Goal: Task Accomplishment & Management: Use online tool/utility

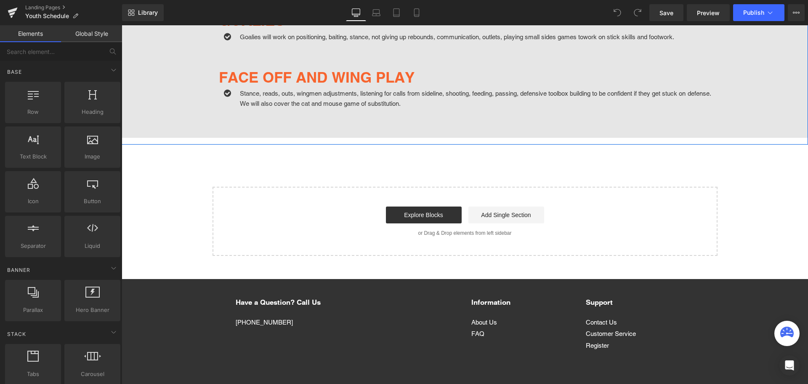
scroll to position [1260, 0]
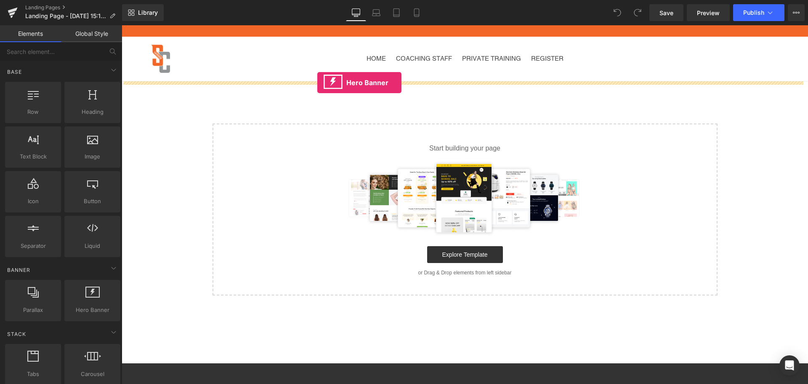
drag, startPoint x: 221, startPoint y: 327, endPoint x: 317, endPoint y: 83, distance: 262.9
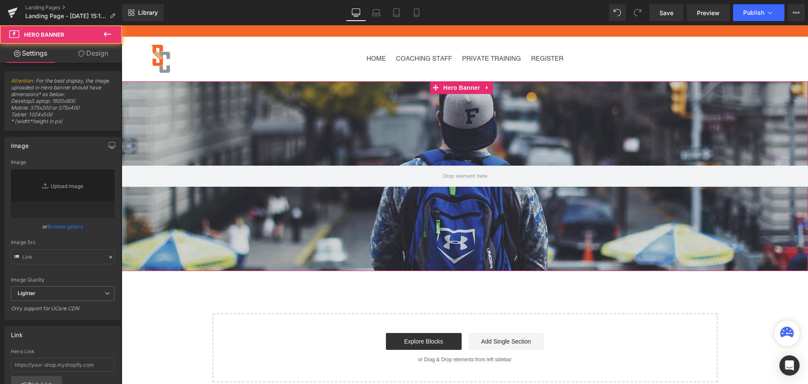
type input "https://d1um8515vdn9kb.cloudfront.net/images/hero.jpg"
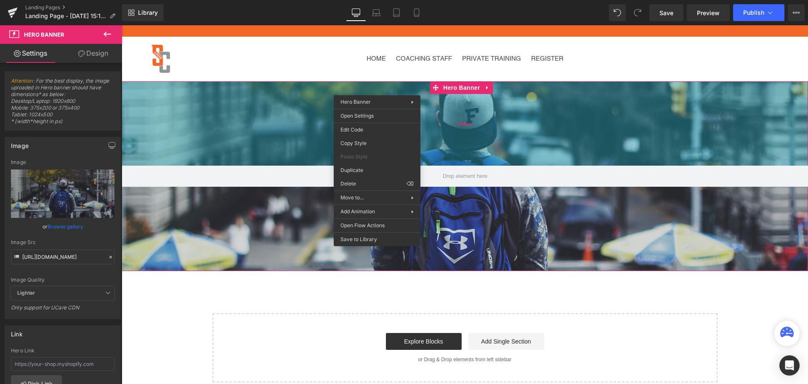
click at [286, 118] on div "Hero Banner 200px" at bounding box center [465, 175] width 687 height 189
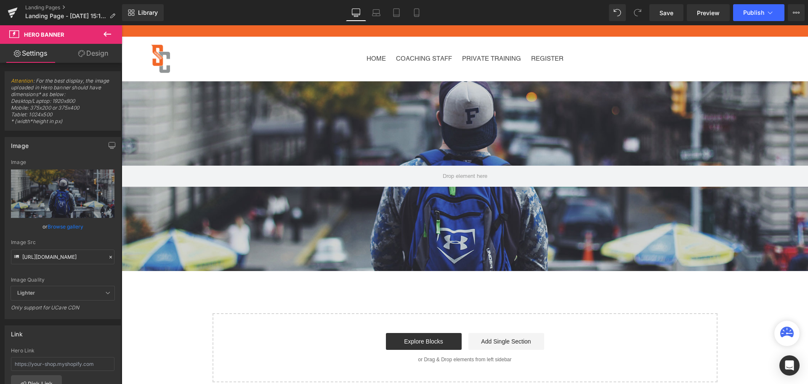
click at [63, 35] on span "Hero Banner" at bounding box center [44, 34] width 40 height 7
click at [89, 34] on span "Hero Banner" at bounding box center [50, 34] width 84 height 19
click at [100, 34] on button at bounding box center [107, 34] width 29 height 19
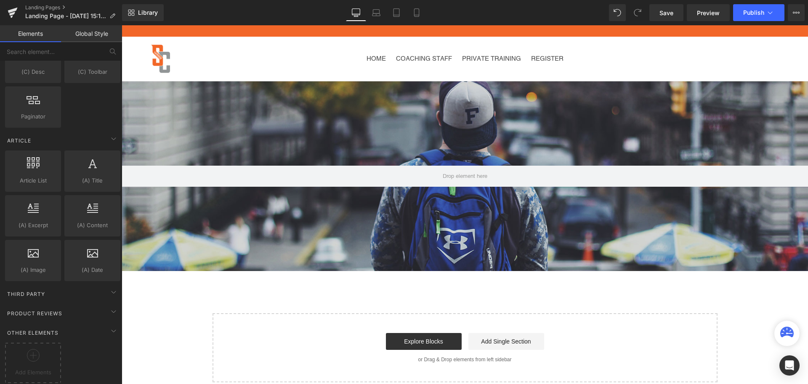
scroll to position [1445, 0]
click at [104, 290] on div "Third Party" at bounding box center [62, 293] width 119 height 17
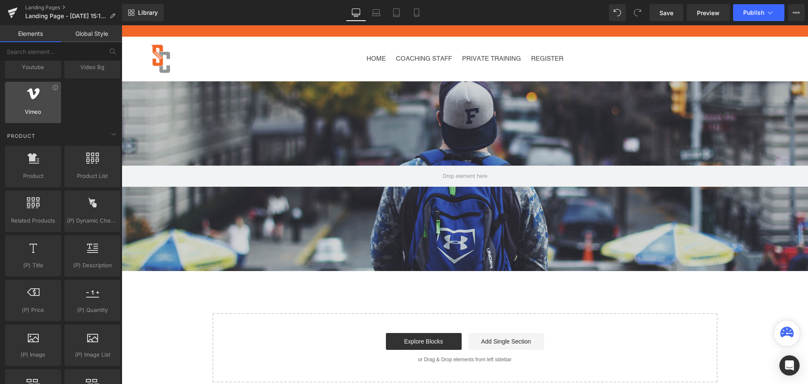
scroll to position [603, 0]
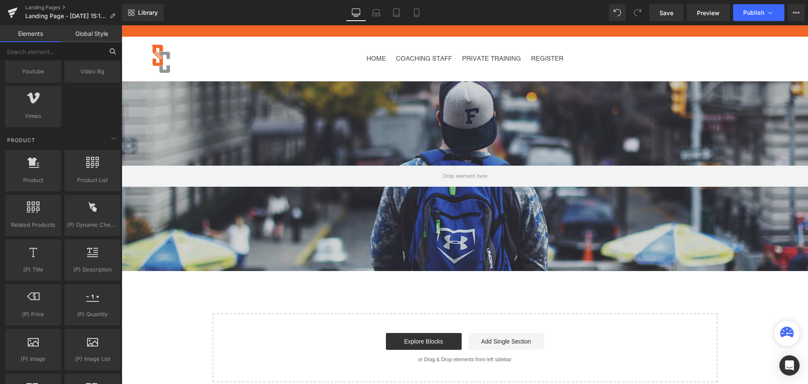
click at [56, 55] on input "text" at bounding box center [52, 51] width 104 height 19
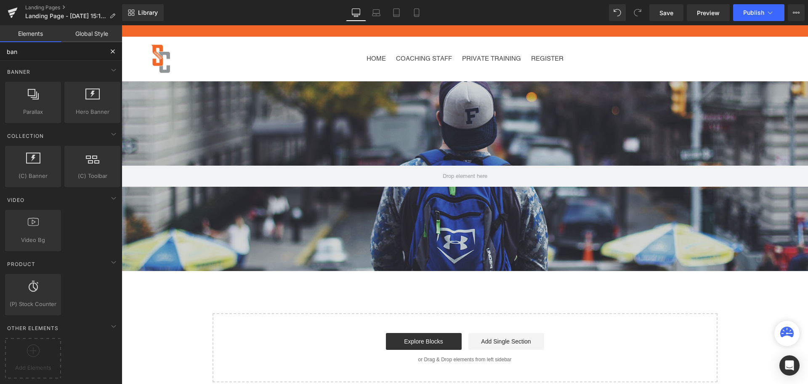
scroll to position [0, 0]
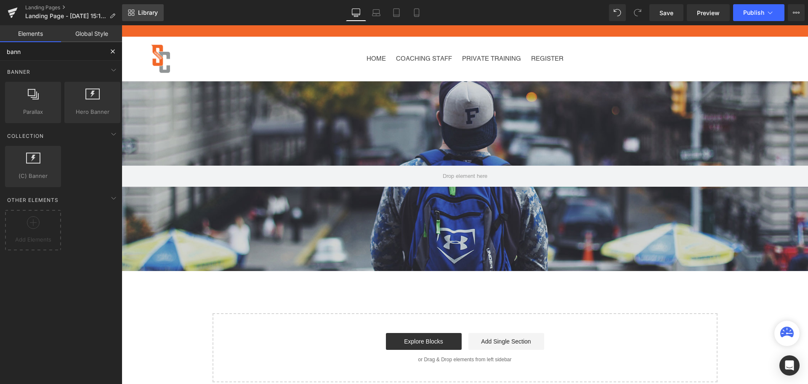
type input "bann"
click at [138, 8] on link "Library" at bounding box center [143, 12] width 42 height 17
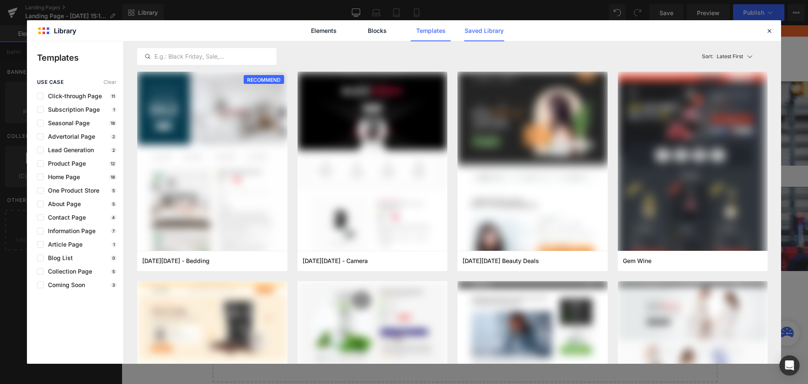
click at [479, 37] on link "Saved Library" at bounding box center [484, 30] width 40 height 21
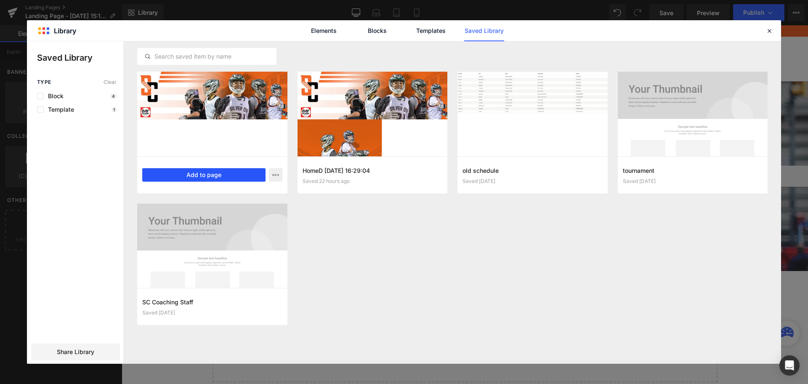
click at [226, 178] on button "Add to page" at bounding box center [203, 174] width 123 height 13
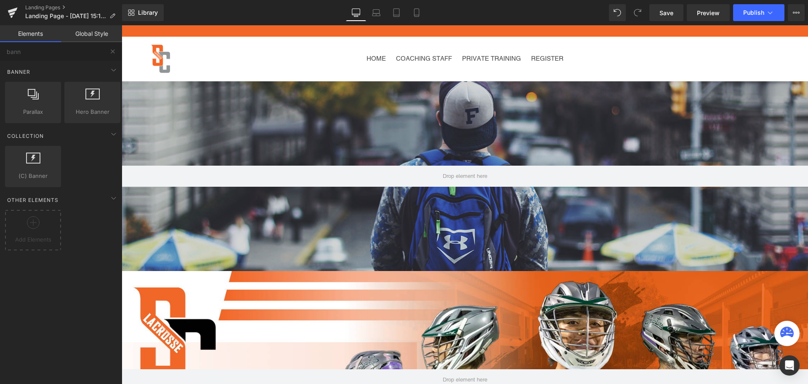
click at [232, 113] on div "Hero Banner 200px" at bounding box center [465, 175] width 687 height 189
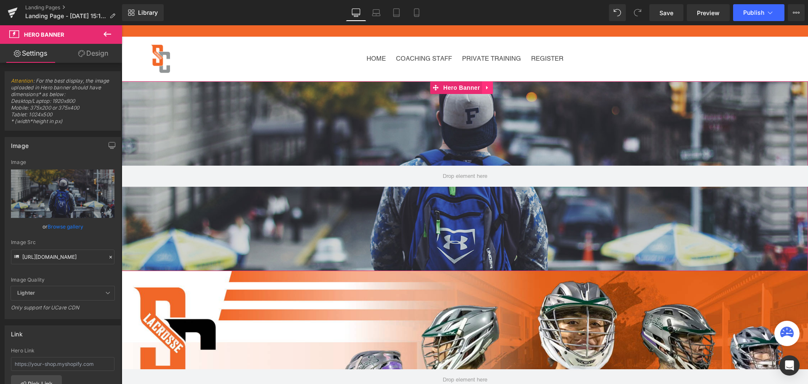
click at [488, 85] on icon at bounding box center [488, 88] width 6 height 6
click at [495, 89] on icon at bounding box center [493, 88] width 6 height 6
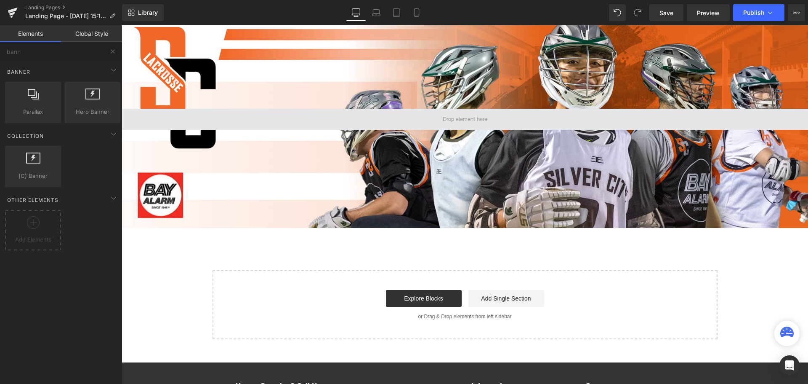
scroll to position [84, 0]
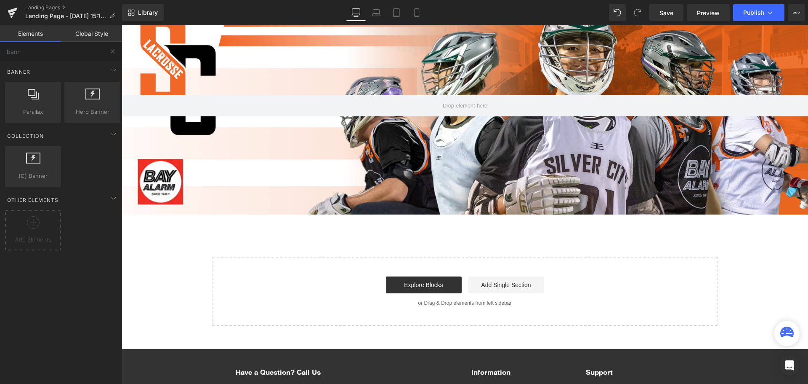
click at [137, 3] on div "Library Desktop Desktop Laptop Tablet Mobile Save Preview Publish Scheduled Vie…" at bounding box center [465, 12] width 686 height 25
click at [141, 9] on span "Library" at bounding box center [148, 13] width 20 height 8
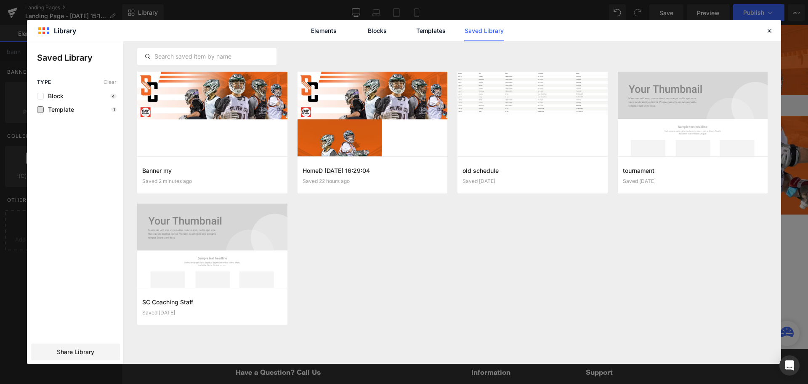
click at [67, 107] on span "Template" at bounding box center [59, 109] width 30 height 7
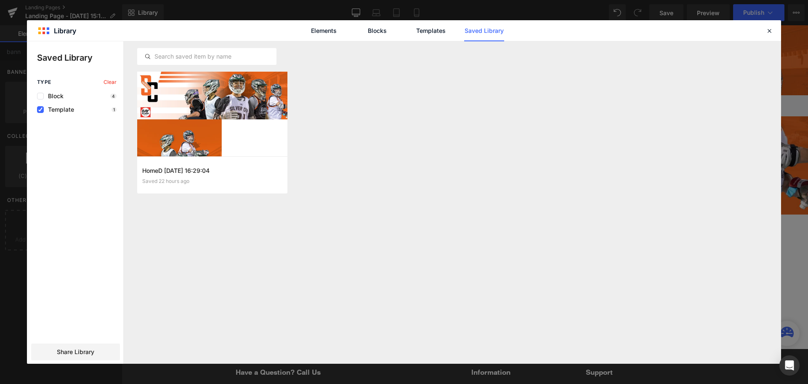
click at [68, 91] on div "Type Clear Block 4 Template 1" at bounding box center [75, 96] width 96 height 34
click at [64, 96] on div "Block 4" at bounding box center [77, 96] width 80 height 7
click at [51, 96] on span "Block" at bounding box center [54, 96] width 20 height 7
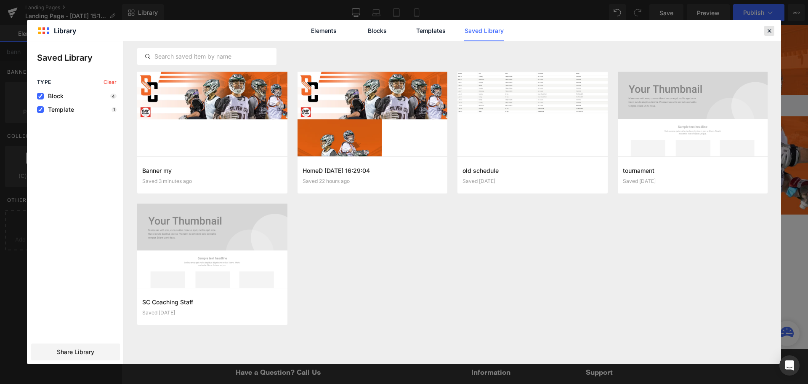
drag, startPoint x: 773, startPoint y: 35, endPoint x: 650, endPoint y: 9, distance: 125.5
click at [773, 35] on div at bounding box center [770, 31] width 10 height 10
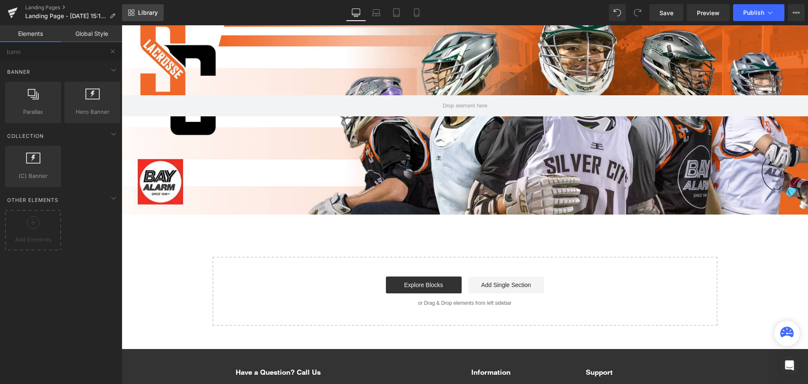
click at [136, 11] on link "Library" at bounding box center [143, 12] width 42 height 17
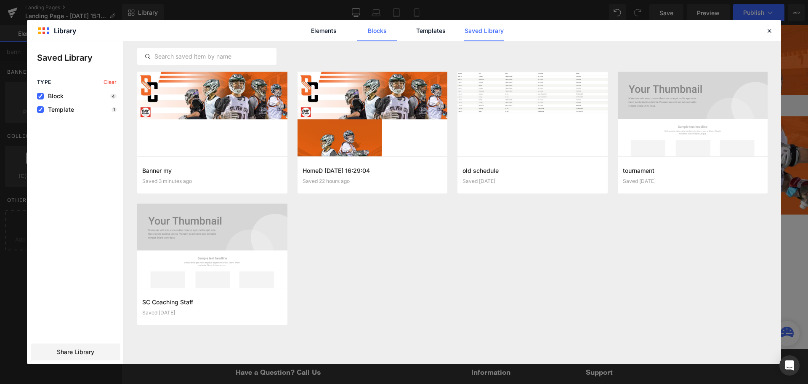
click at [367, 31] on link "Blocks" at bounding box center [377, 30] width 40 height 21
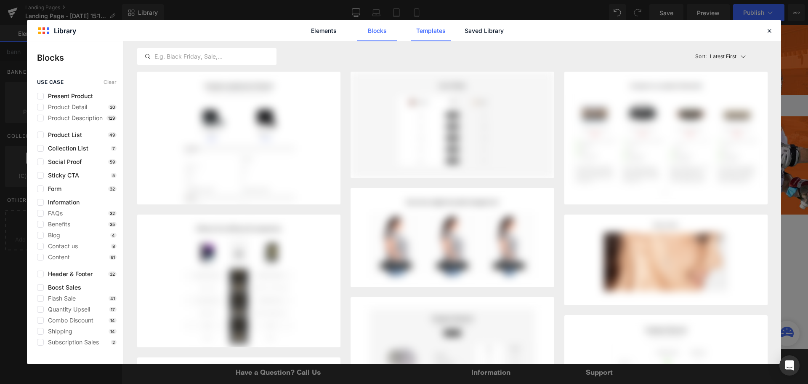
click at [429, 35] on link "Templates" at bounding box center [431, 30] width 40 height 21
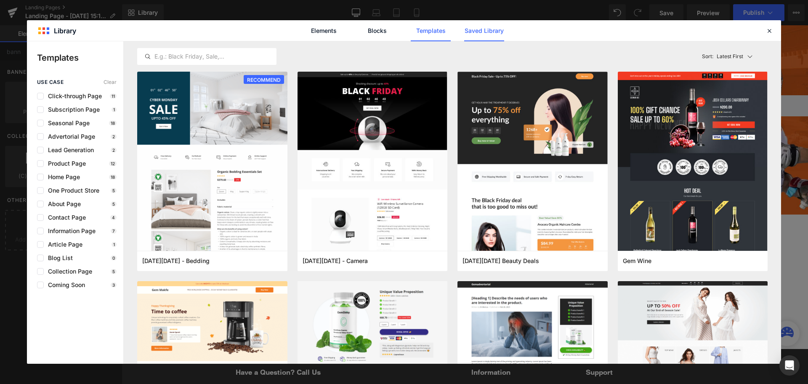
click at [481, 36] on link "Saved Library" at bounding box center [484, 30] width 40 height 21
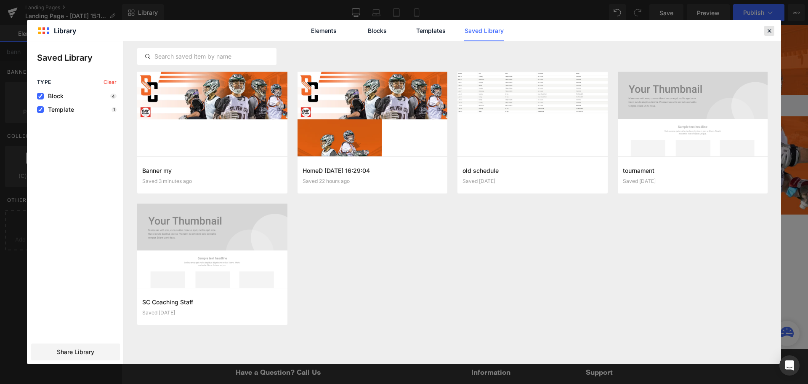
click at [767, 33] on icon at bounding box center [770, 31] width 8 height 8
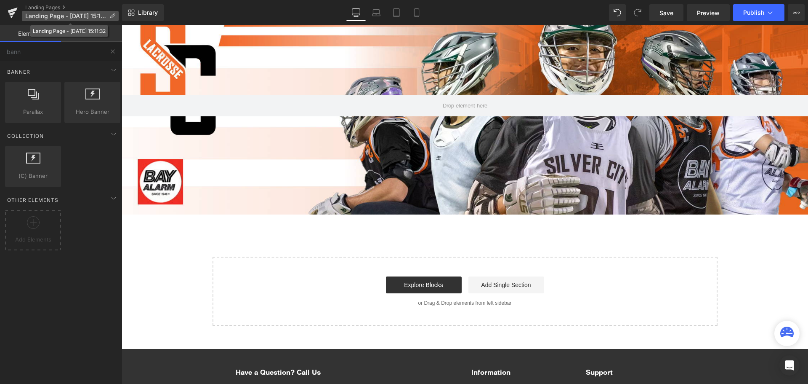
click at [50, 20] on p "Landing Page - Sep 19, 15:11:32" at bounding box center [70, 16] width 97 height 10
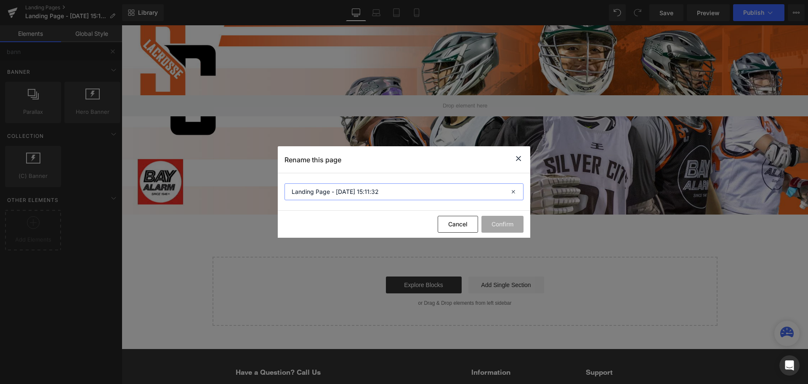
drag, startPoint x: 387, startPoint y: 196, endPoint x: 184, endPoint y: 196, distance: 203.3
click at [190, 194] on div "Rename this page Landing Page - Sep 19, 15:11:32 Cancel Confirm" at bounding box center [404, 192] width 808 height 384
type input "Youth"
click at [492, 222] on button "Confirm" at bounding box center [503, 224] width 42 height 17
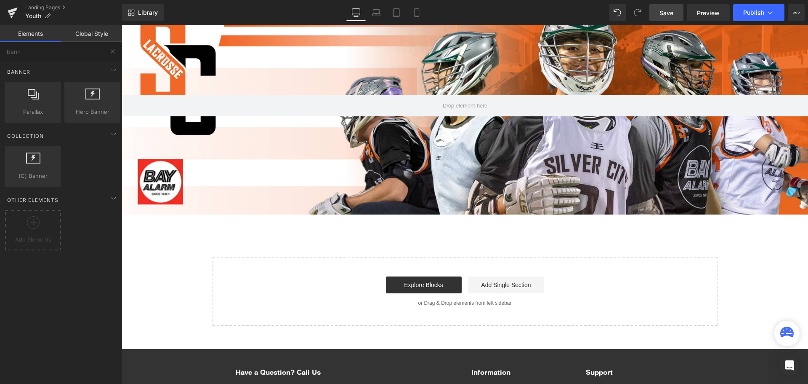
click at [668, 17] on span "Save" at bounding box center [667, 12] width 14 height 9
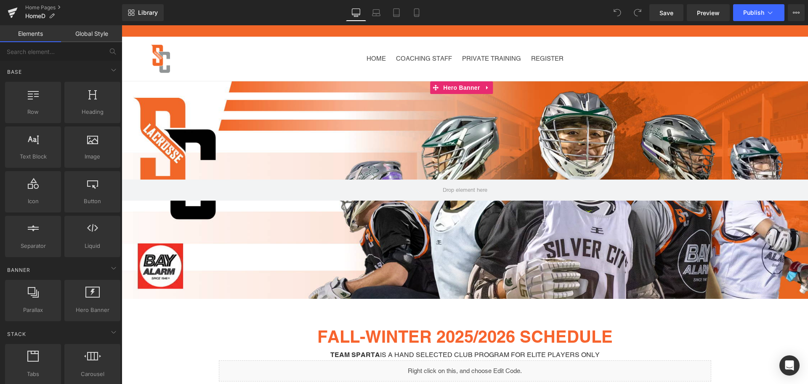
click at [331, 105] on div at bounding box center [465, 189] width 687 height 217
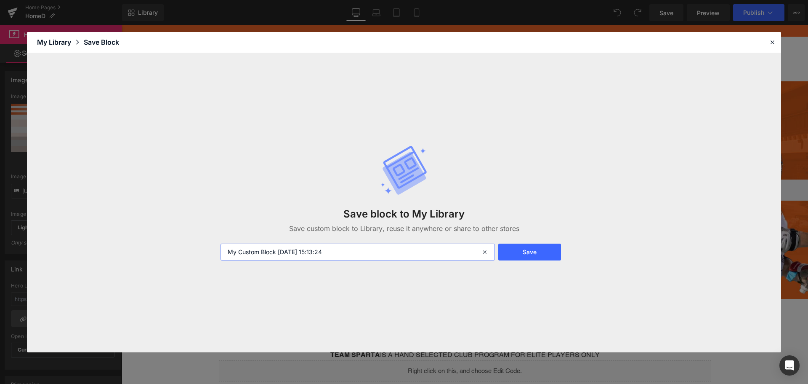
drag, startPoint x: 378, startPoint y: 249, endPoint x: 238, endPoint y: 244, distance: 140.3
click at [238, 244] on input "My Custom Block [DATE] 15:13:24" at bounding box center [358, 251] width 274 height 17
type input "M"
type input "Banner my"
click at [517, 253] on button "Save" at bounding box center [529, 251] width 63 height 17
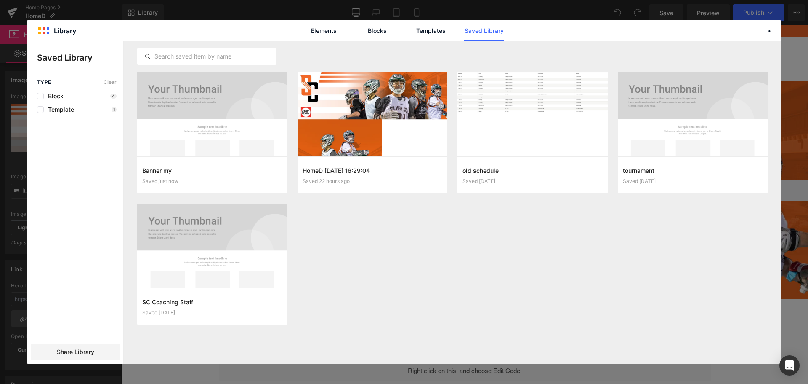
click at [765, 25] on div "Elements Blocks Templates Saved Library" at bounding box center [404, 30] width 754 height 21
click at [767, 29] on icon at bounding box center [770, 31] width 8 height 8
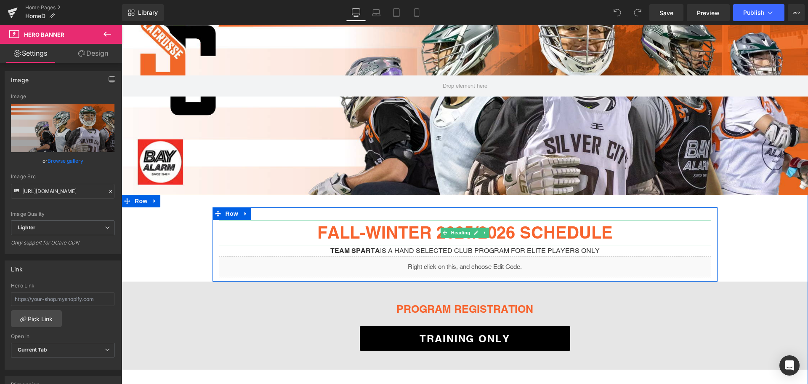
scroll to position [126, 0]
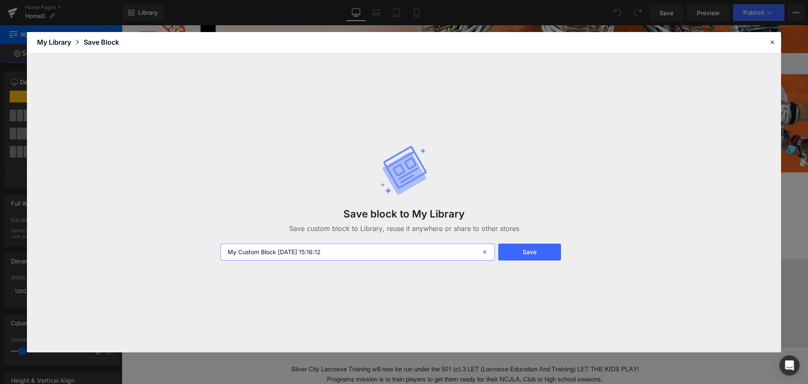
drag, startPoint x: 328, startPoint y: 256, endPoint x: 178, endPoint y: 258, distance: 150.7
click at [178, 258] on div "Save block to My Library Save custom block to Library, reuse it anywhere or sha…" at bounding box center [404, 202] width 754 height 299
type input "shedule table"
click at [520, 239] on div "Save block to My Library Save custom block to Library, reuse it anywhere or sha…" at bounding box center [404, 202] width 377 height 149
click at [520, 246] on button "Save" at bounding box center [529, 251] width 63 height 17
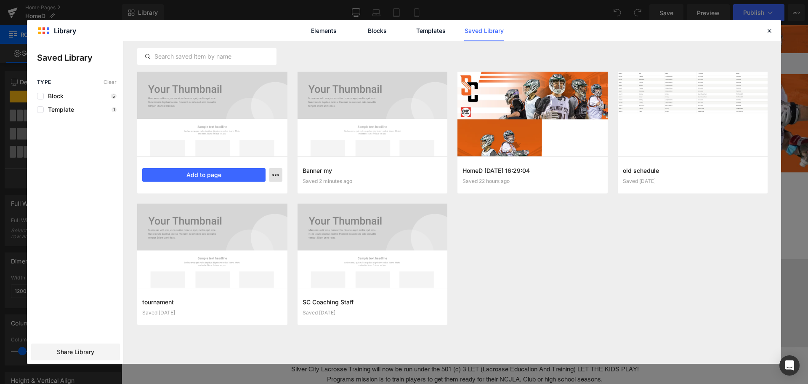
click at [279, 177] on button "button" at bounding box center [275, 174] width 13 height 13
click at [279, 177] on div at bounding box center [404, 202] width 754 height 322
click at [768, 31] on icon at bounding box center [770, 31] width 8 height 8
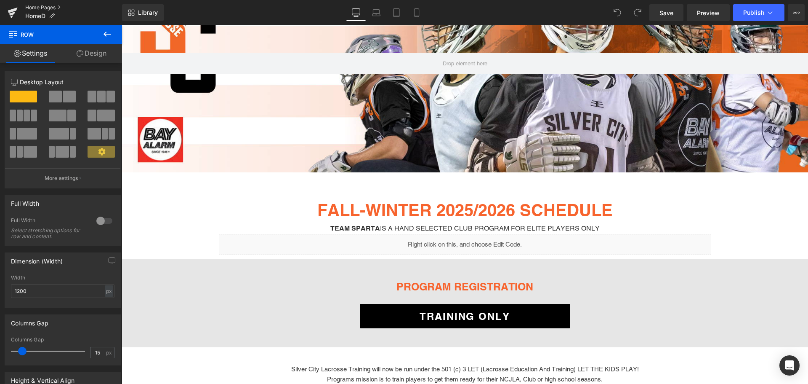
click at [35, 6] on link "Home Pages" at bounding box center [73, 7] width 97 height 7
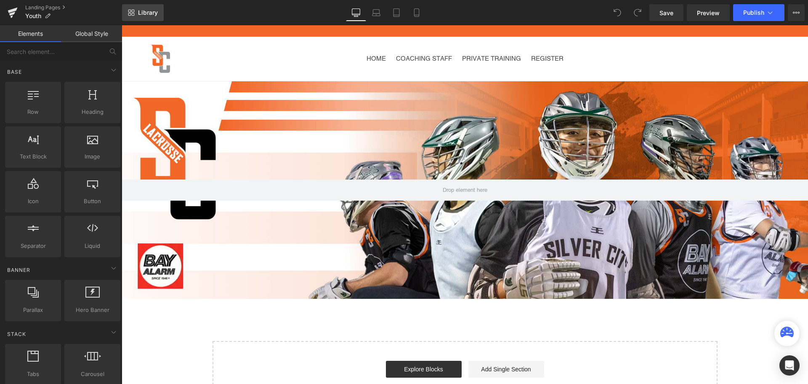
click at [136, 16] on link "Library" at bounding box center [143, 12] width 42 height 17
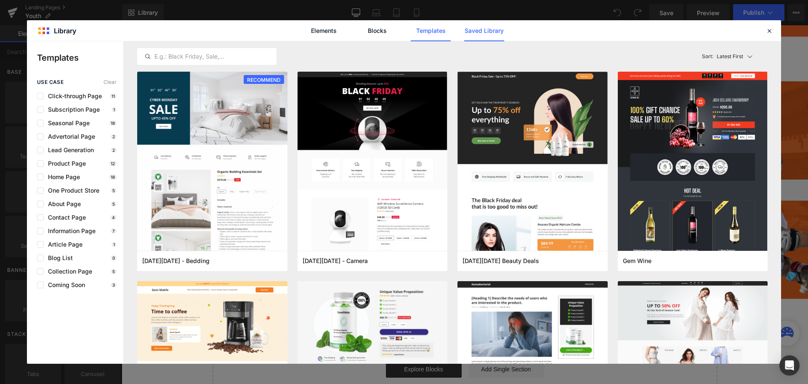
click at [471, 32] on link "Saved Library" at bounding box center [484, 30] width 40 height 21
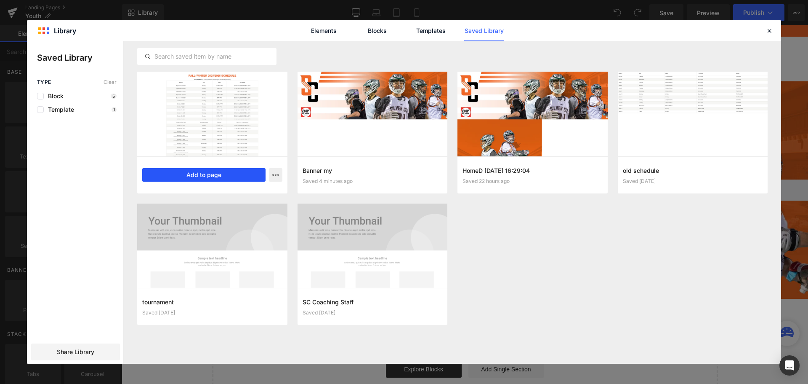
click at [238, 171] on button "Add to page" at bounding box center [203, 174] width 123 height 13
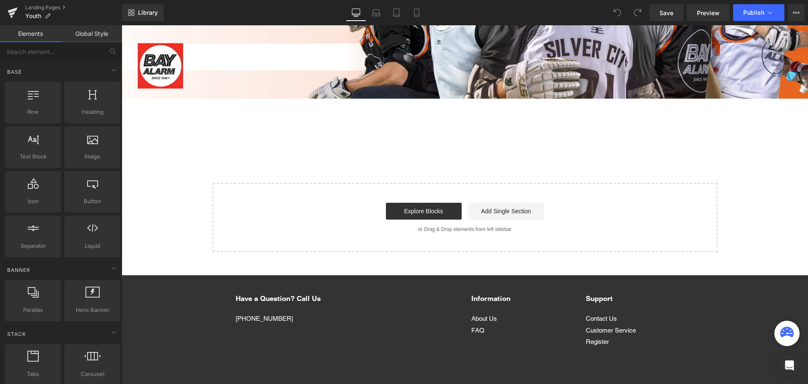
scroll to position [229, 0]
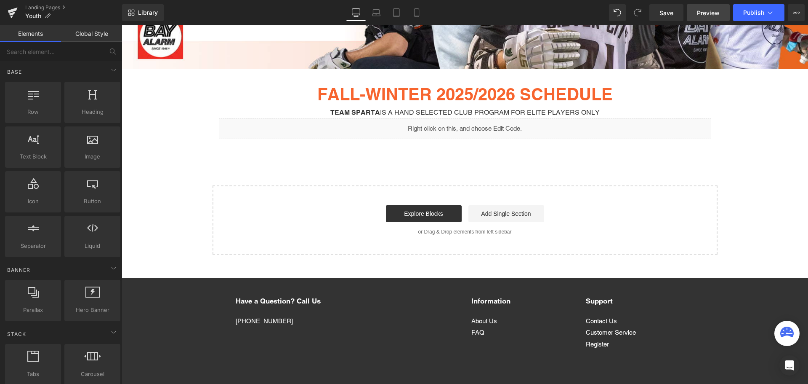
click at [711, 10] on span "Preview" at bounding box center [708, 12] width 23 height 9
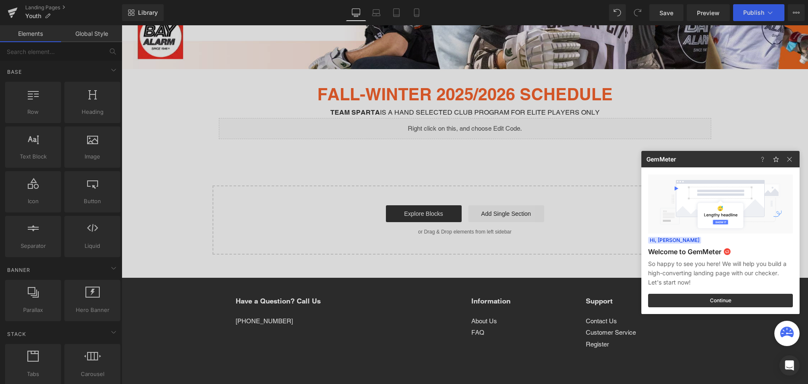
click at [671, 12] on div at bounding box center [404, 192] width 808 height 384
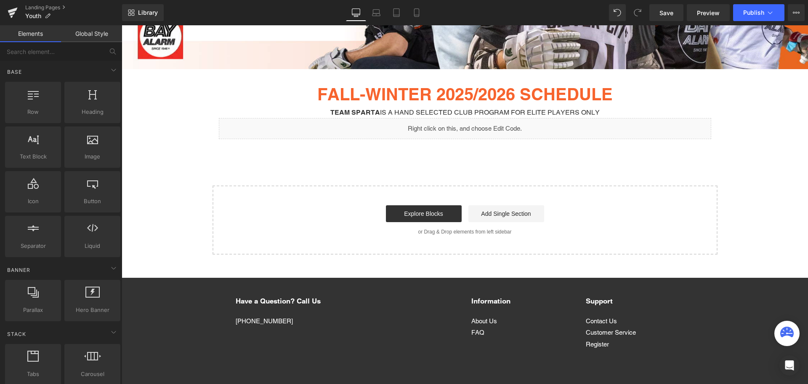
click at [671, 12] on span "Save" at bounding box center [667, 12] width 14 height 9
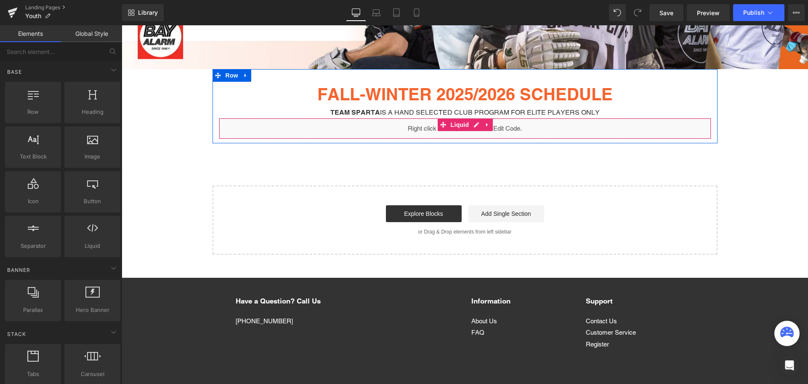
click at [541, 128] on div "Liquid" at bounding box center [465, 128] width 493 height 21
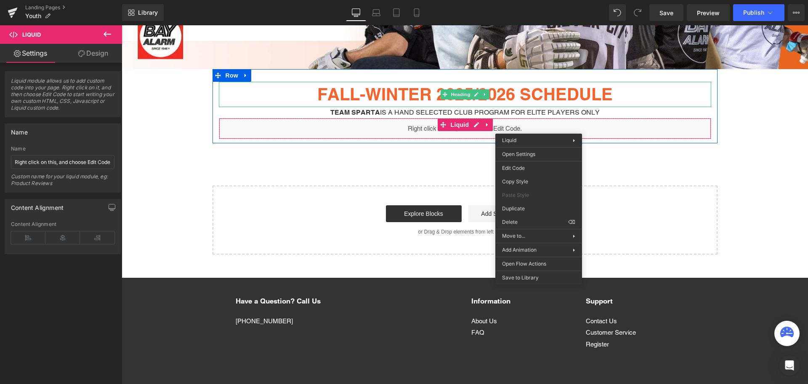
click at [511, 92] on strong "FALL-WINTER 2025/2026 SCHEDULE" at bounding box center [465, 94] width 296 height 20
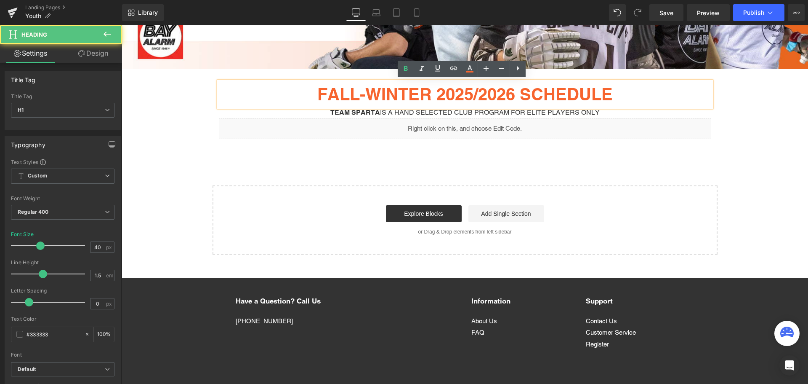
click at [514, 91] on strong "FALL-WINTER 2025/2026 SCHEDULE" at bounding box center [465, 94] width 296 height 20
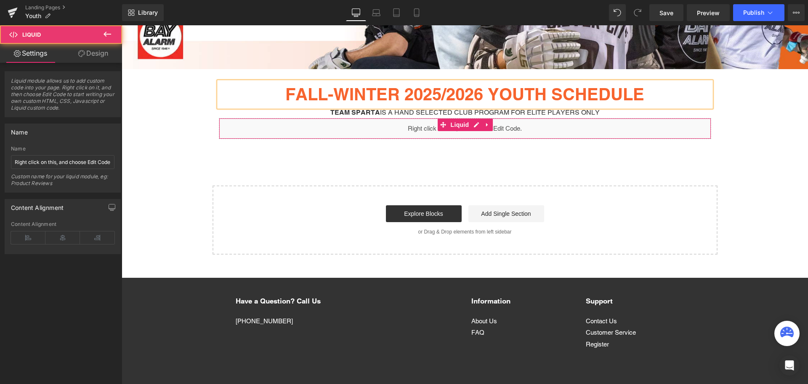
click at [602, 128] on div "Liquid" at bounding box center [465, 128] width 493 height 21
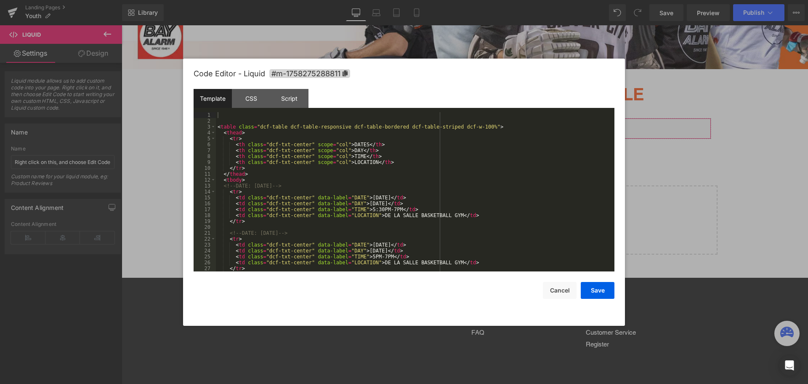
click at [506, 0] on div "You are previewing how the will restyle your page. You can not edit Elements in…" at bounding box center [404, 0] width 808 height 0
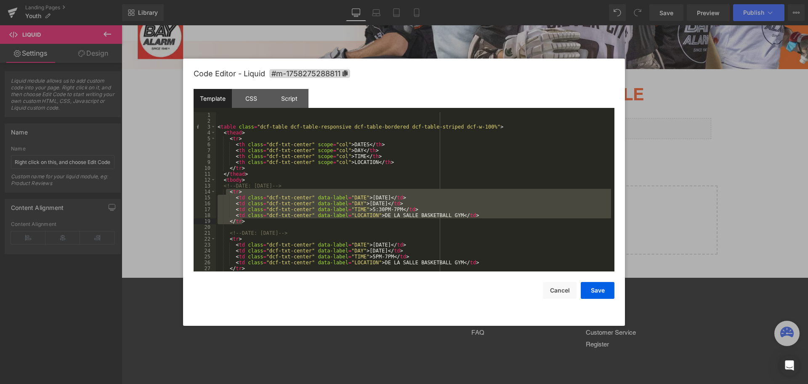
drag, startPoint x: 227, startPoint y: 189, endPoint x: 252, endPoint y: 218, distance: 38.9
click at [252, 218] on div "< table class = "dcf-table dcf-table-responsive dcf-table-bordered dcf-table-st…" at bounding box center [413, 197] width 395 height 171
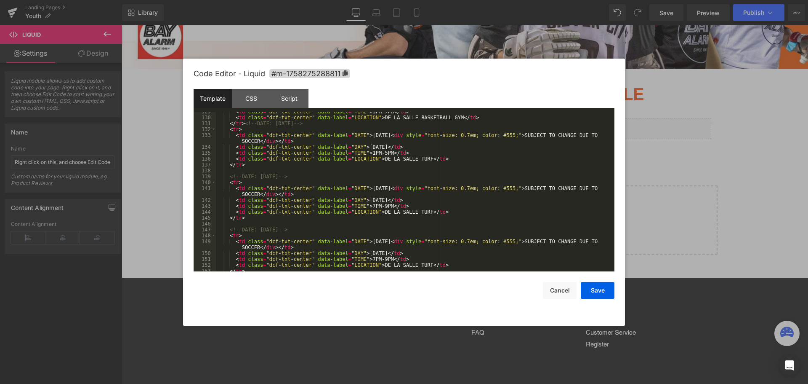
scroll to position [884, 0]
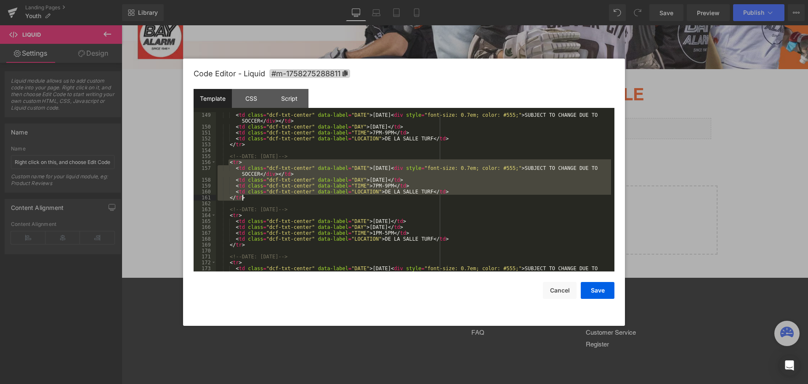
drag, startPoint x: 228, startPoint y: 159, endPoint x: 256, endPoint y: 196, distance: 46.6
click at [256, 196] on div "< td class = "dcf-txt-center" data-label = "DATE" > November 4, 2025 < div styl…" at bounding box center [413, 203] width 395 height 183
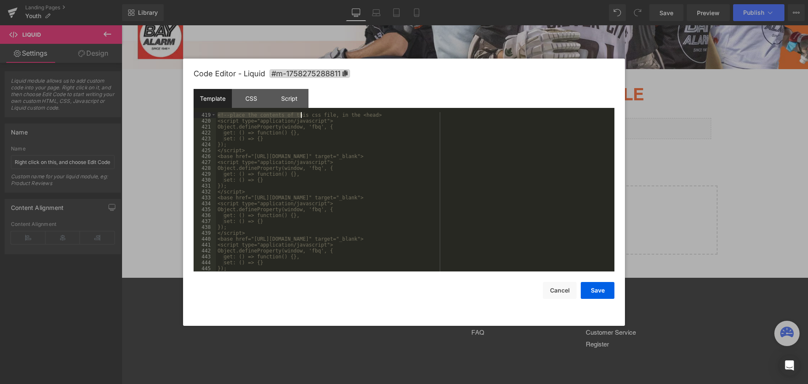
scroll to position [2475, 0]
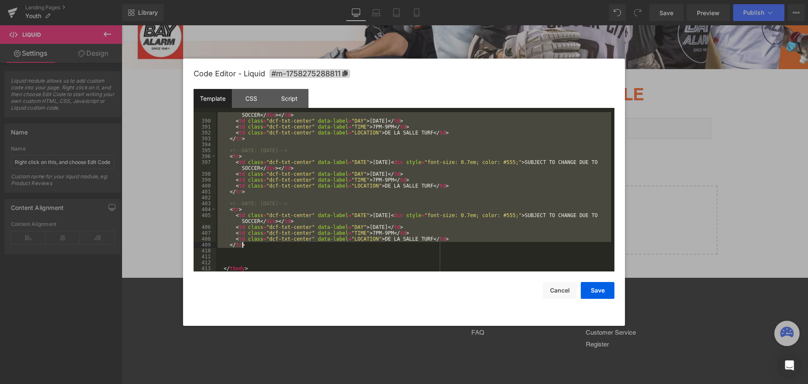
drag, startPoint x: 221, startPoint y: 185, endPoint x: 291, endPoint y: 244, distance: 91.4
click at [291, 244] on div "< td class = "dcf-txt-center" data-label = "DATE" > February 2, 2026 < div styl…" at bounding box center [413, 194] width 395 height 177
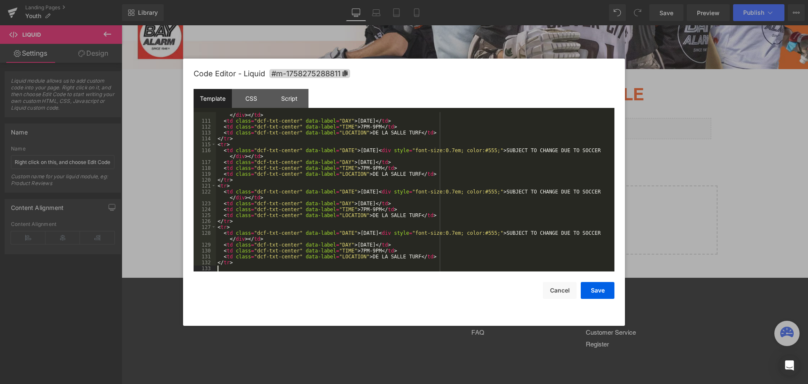
scroll to position [1426, 0]
click at [607, 289] on button "Save" at bounding box center [598, 290] width 34 height 17
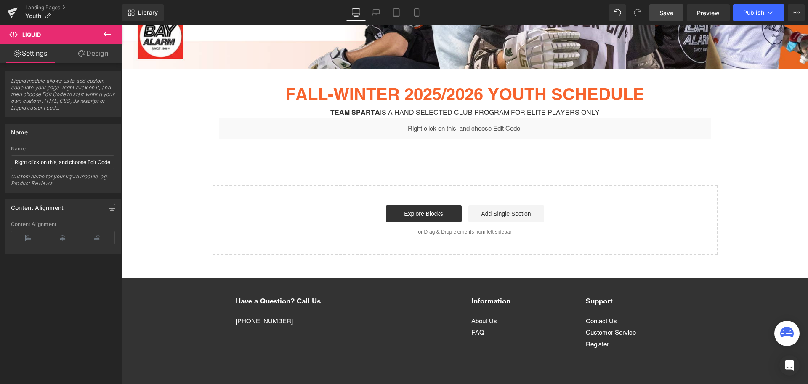
click at [659, 9] on link "Save" at bounding box center [667, 12] width 34 height 17
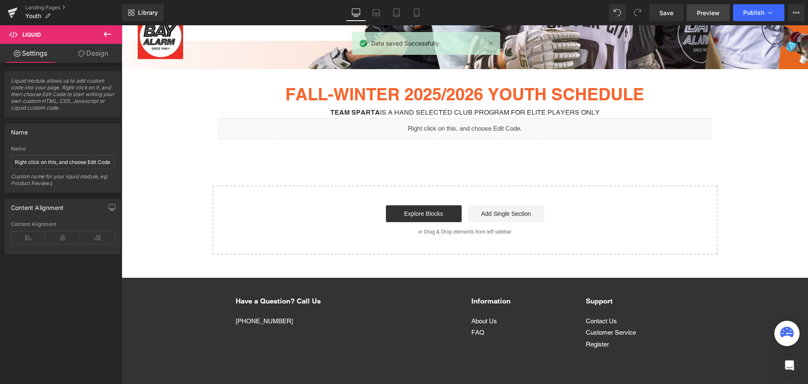
click at [709, 11] on span "Preview" at bounding box center [708, 12] width 23 height 9
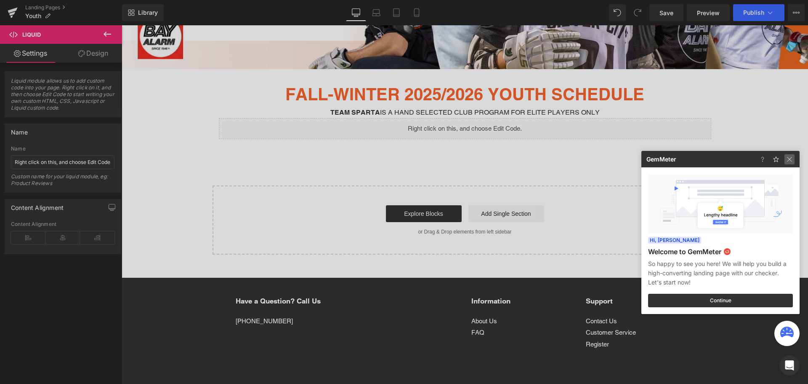
click at [791, 158] on img at bounding box center [790, 159] width 10 height 10
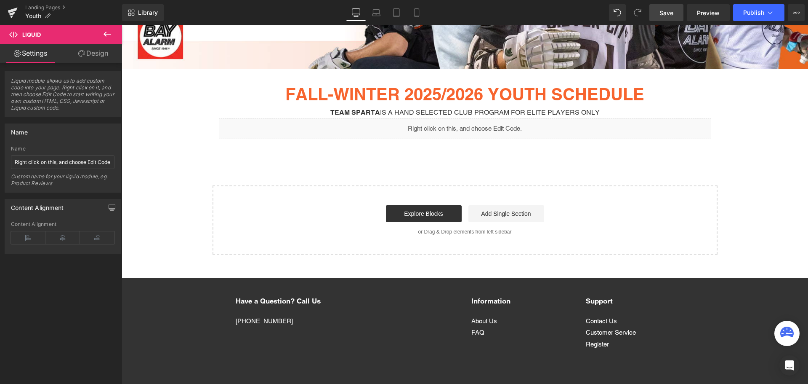
click at [663, 14] on span "Save" at bounding box center [667, 12] width 14 height 9
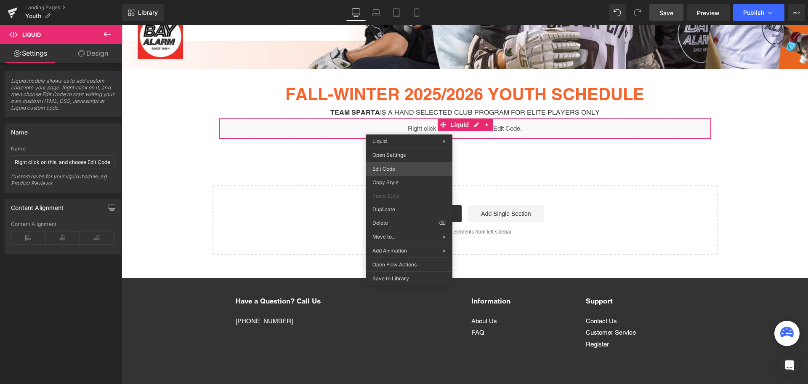
click at [402, 0] on div "You are previewing how the will restyle your page. You can not edit Elements in…" at bounding box center [404, 0] width 808 height 0
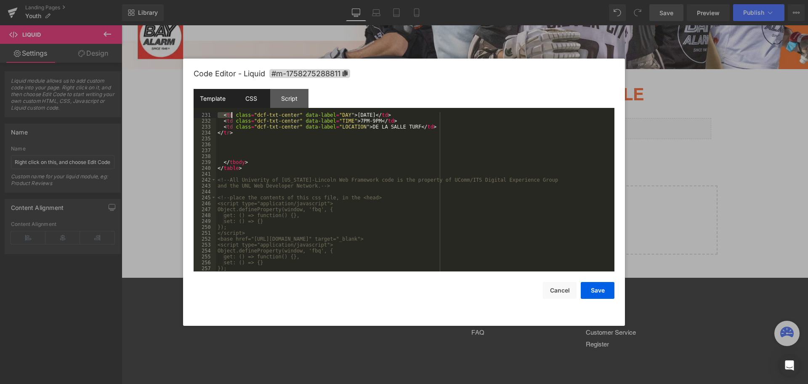
scroll to position [1456, 0]
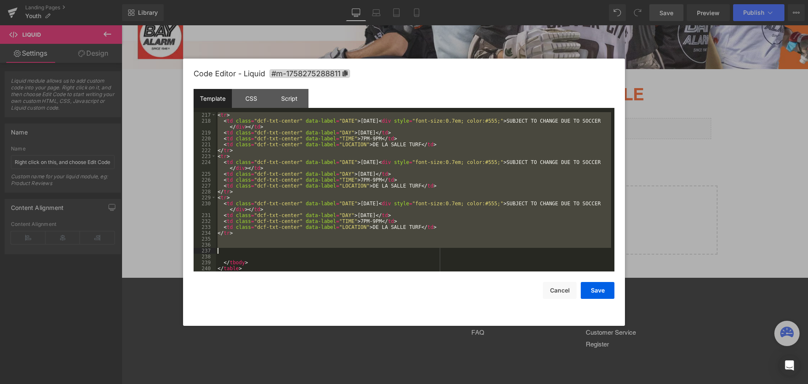
drag, startPoint x: 218, startPoint y: 187, endPoint x: 251, endPoint y: 250, distance: 70.2
click at [251, 250] on div "< tr > < td class = "dcf-txt-center" data-label = "DATE" > February 2, 2026 < d…" at bounding box center [413, 197] width 395 height 171
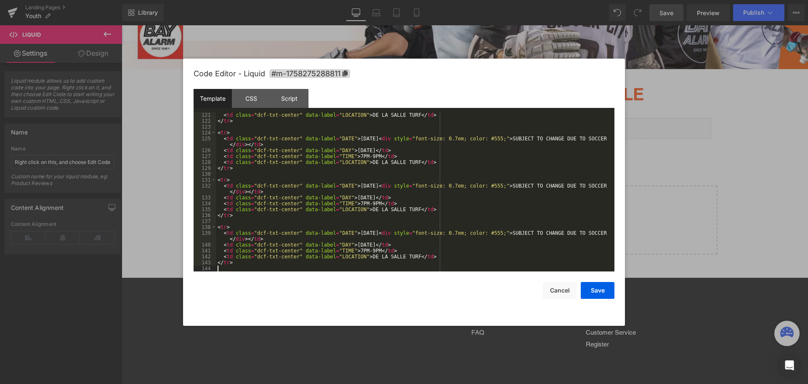
scroll to position [2163, 0]
click at [608, 286] on button "Save" at bounding box center [598, 290] width 34 height 17
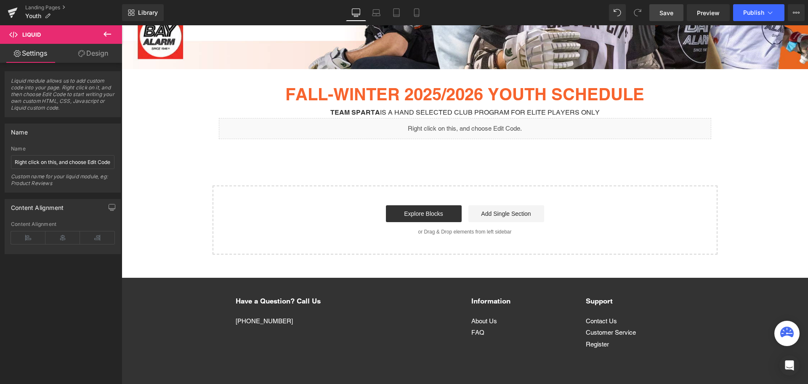
click at [668, 14] on span "Save" at bounding box center [667, 12] width 14 height 9
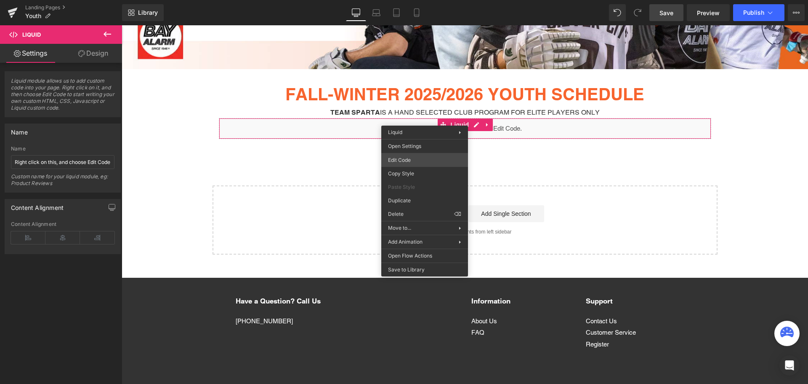
click at [418, 0] on div "You are previewing how the will restyle your page. You can not edit Elements in…" at bounding box center [404, 0] width 808 height 0
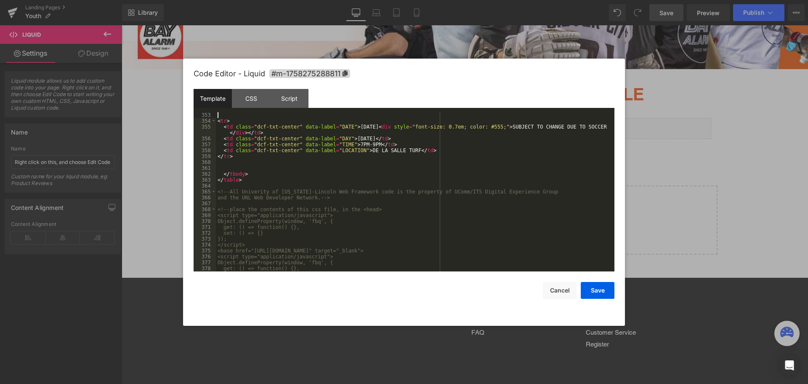
scroll to position [2216, 0]
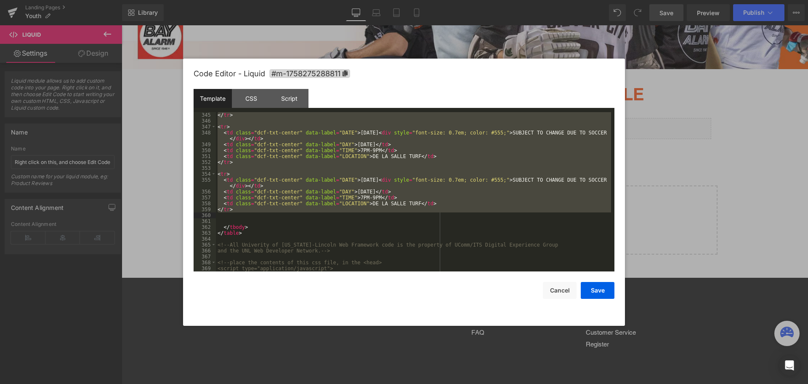
drag, startPoint x: 218, startPoint y: 186, endPoint x: 252, endPoint y: 216, distance: 45.1
click at [252, 216] on div "</ tr > < tr > < td class = "dcf-txt-center" data-label = "DATE" > February 3, …" at bounding box center [413, 197] width 395 height 171
click at [619, 18] on div at bounding box center [404, 192] width 808 height 384
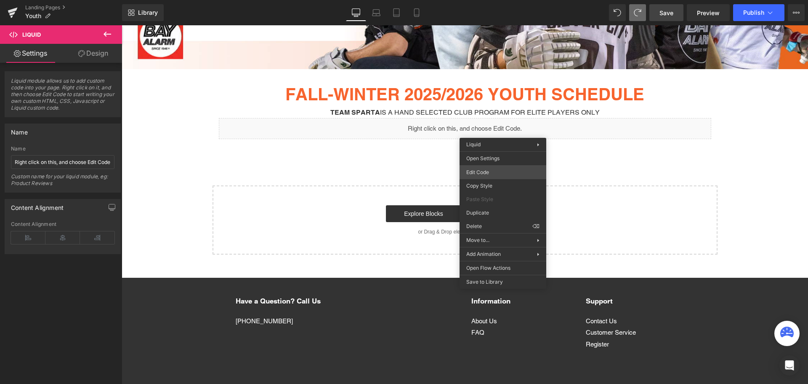
click at [488, 0] on div "You are previewing how the will restyle your page. You can not edit Elements in…" at bounding box center [404, 0] width 808 height 0
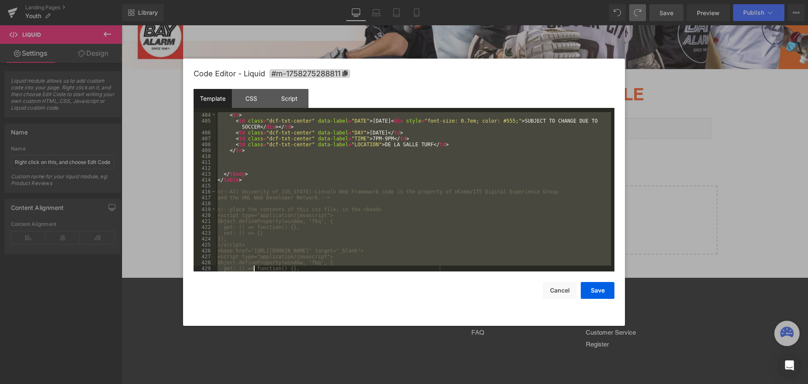
scroll to position [2599, 0]
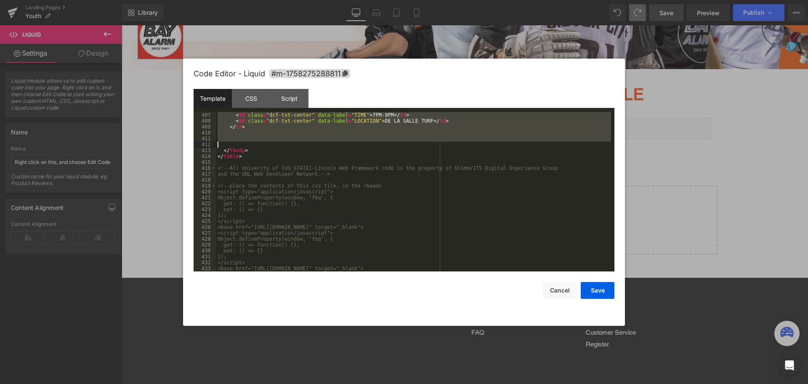
drag, startPoint x: 224, startPoint y: 191, endPoint x: 256, endPoint y: 145, distance: 55.6
click at [256, 145] on div "< td class = "dcf-txt-center" data-label = "TIME" > 7PM-9PM </ td > < td class …" at bounding box center [413, 197] width 395 height 171
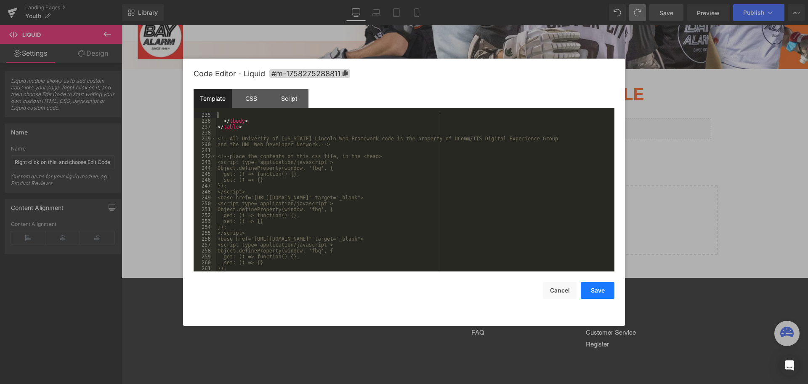
click at [600, 292] on button "Save" at bounding box center [598, 290] width 34 height 17
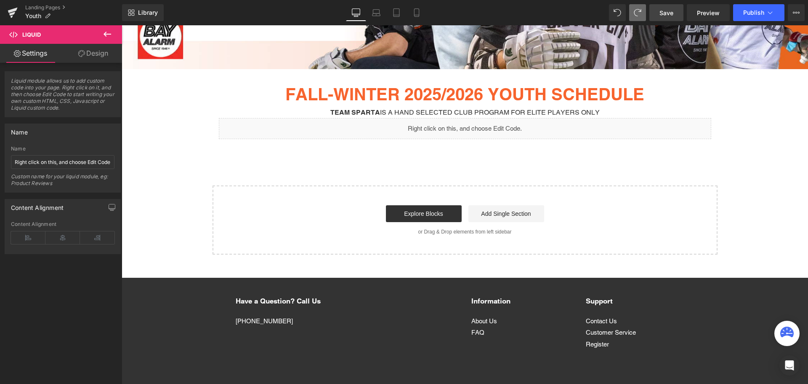
click at [676, 14] on link "Save" at bounding box center [667, 12] width 34 height 17
click at [715, 18] on link "Preview" at bounding box center [708, 12] width 43 height 17
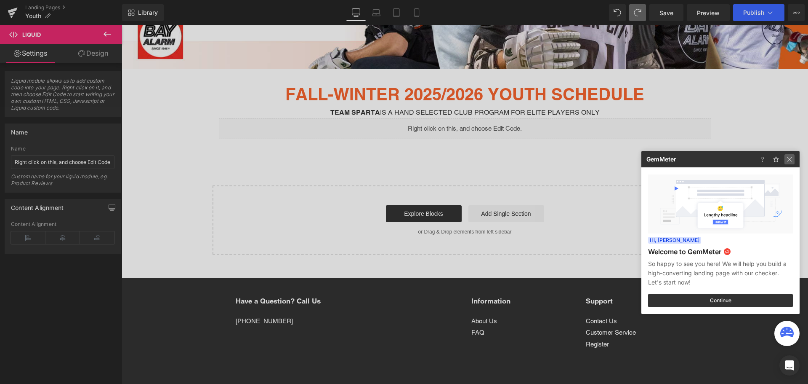
drag, startPoint x: 792, startPoint y: 161, endPoint x: 664, endPoint y: 89, distance: 146.6
click at [792, 161] on img at bounding box center [790, 159] width 10 height 10
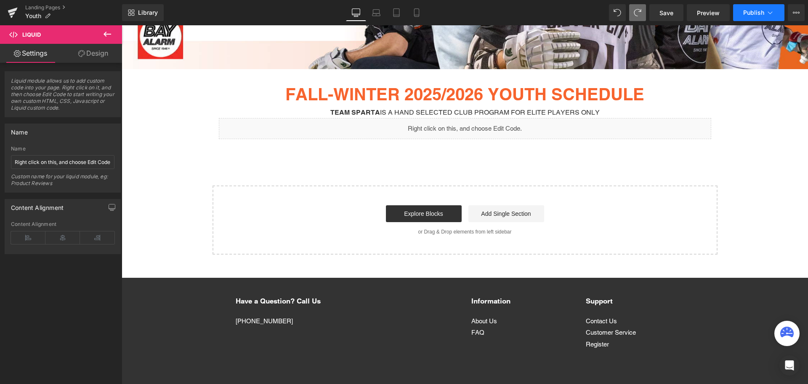
click at [751, 16] on span "Publish" at bounding box center [753, 12] width 21 height 7
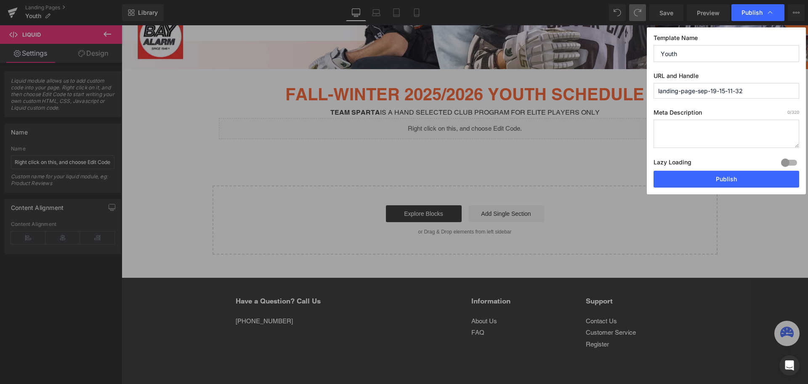
drag, startPoint x: 758, startPoint y: 93, endPoint x: 625, endPoint y: 87, distance: 132.8
click at [625, 87] on div "Publish Template Name Youth URL and Handle landing-page-sep-19-15-11-32 Meta De…" at bounding box center [404, 192] width 808 height 384
drag, startPoint x: 685, startPoint y: 53, endPoint x: 616, endPoint y: 50, distance: 68.7
click at [616, 50] on div "Publish Template Name Youth URL and Handle landing-page-sep-19-15-11-32 Meta De…" at bounding box center [404, 192] width 808 height 384
drag, startPoint x: 765, startPoint y: 89, endPoint x: 605, endPoint y: 77, distance: 159.6
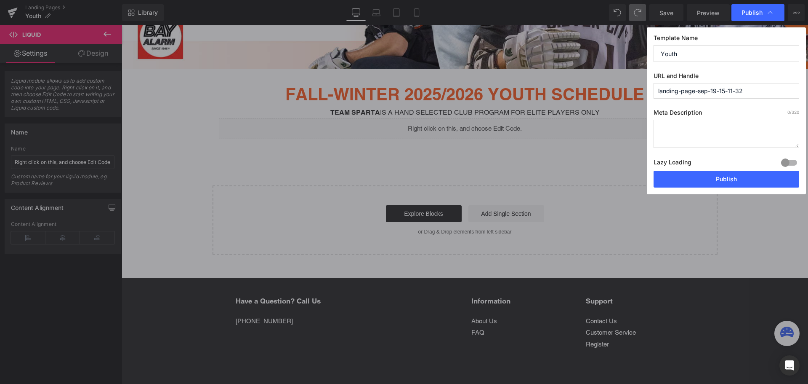
click at [605, 77] on div "Publish Template Name Youth URL and Handle landing-page-sep-19-15-11-32 Meta De…" at bounding box center [404, 192] width 808 height 384
paste input "Youth"
type input "youth"
click at [698, 179] on button "Publish" at bounding box center [727, 179] width 146 height 17
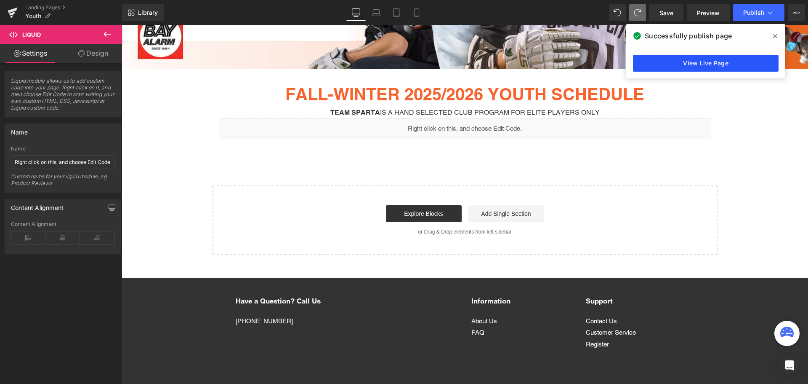
click at [746, 63] on link "View Live Page" at bounding box center [706, 63] width 146 height 17
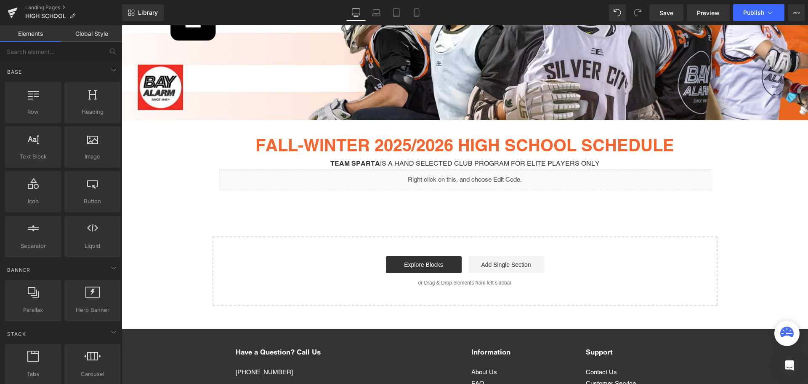
scroll to position [210, 0]
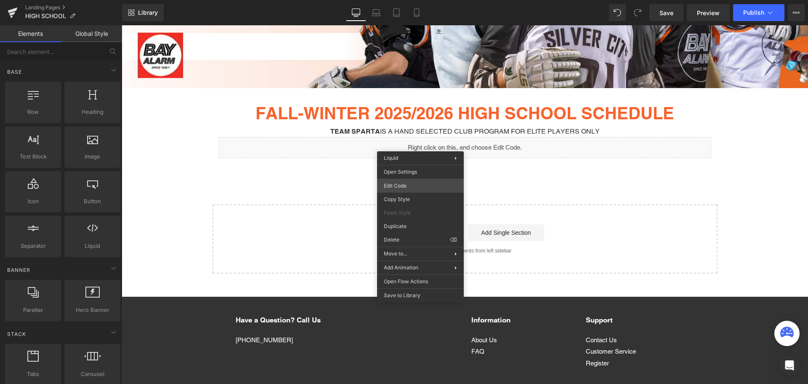
click at [410, 0] on div "You are previewing how the will restyle your page. You can not edit Elements in…" at bounding box center [404, 0] width 808 height 0
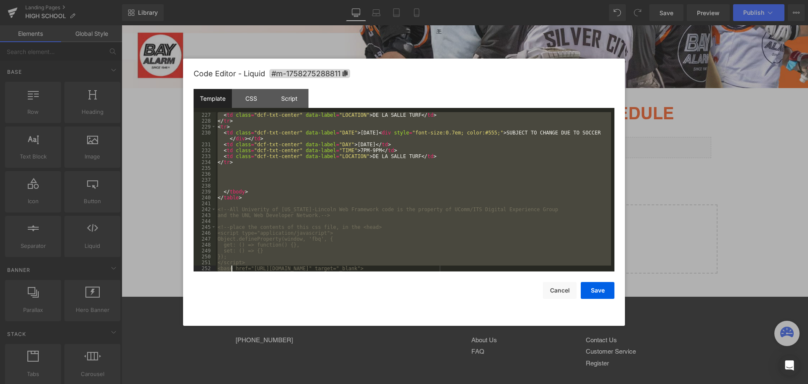
scroll to position [1538, 0]
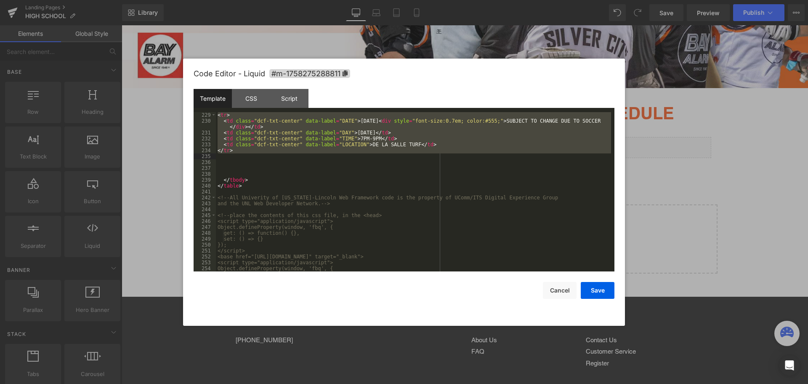
drag, startPoint x: 216, startPoint y: 184, endPoint x: 246, endPoint y: 155, distance: 41.7
click at [246, 155] on div "< tr > < td class = "dcf-txt-center" data-label = "DATE" > [DATE] < div style =…" at bounding box center [413, 197] width 395 height 171
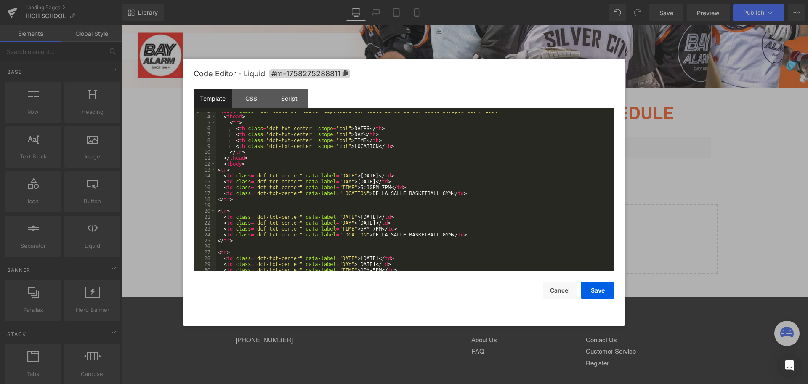
scroll to position [0, 0]
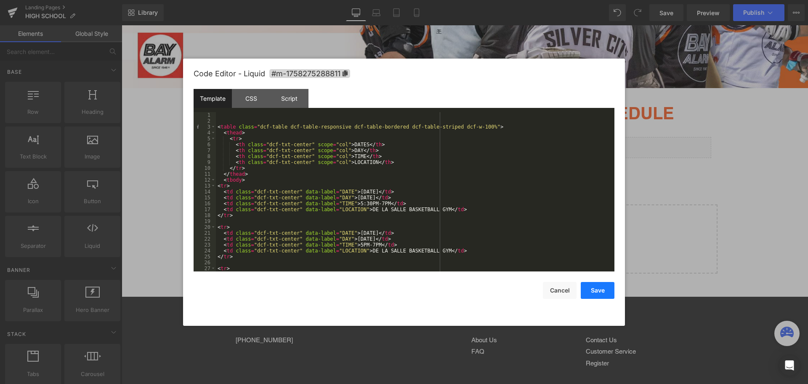
click at [589, 293] on button "Save" at bounding box center [598, 290] width 34 height 17
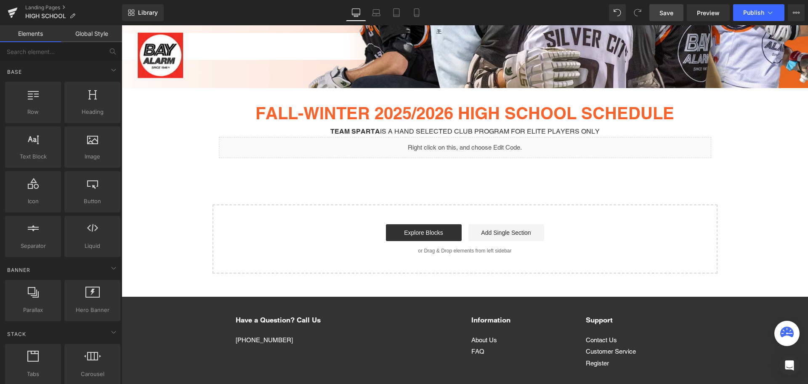
click at [664, 10] on span "Save" at bounding box center [667, 12] width 14 height 9
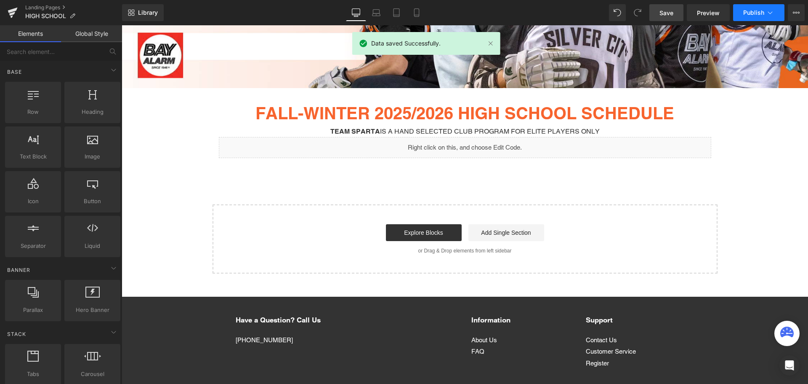
click at [767, 18] on button "Publish" at bounding box center [758, 12] width 51 height 17
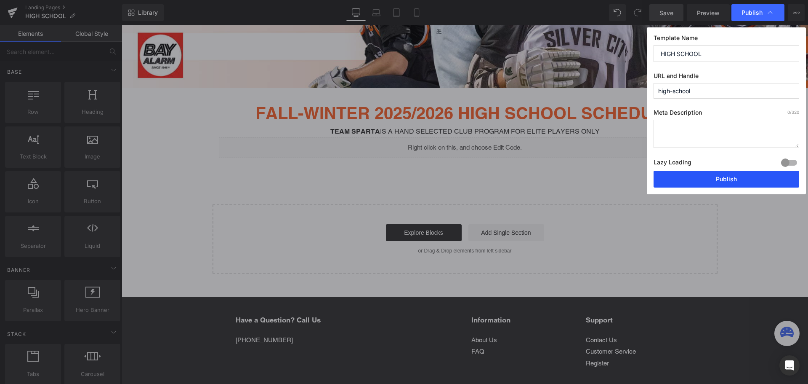
click at [707, 180] on button "Publish" at bounding box center [727, 179] width 146 height 17
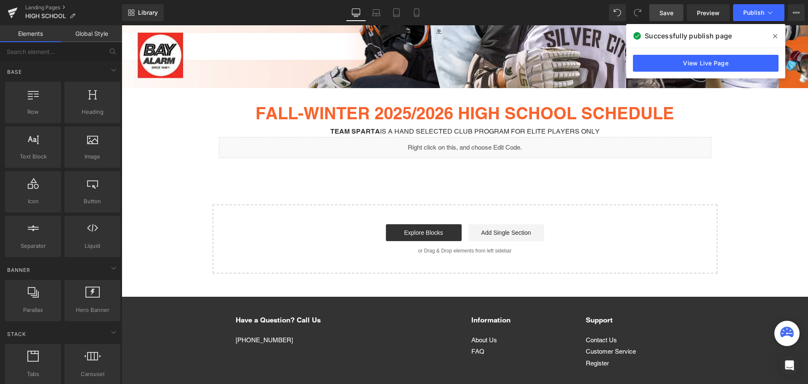
drag, startPoint x: 777, startPoint y: 35, endPoint x: 657, endPoint y: 2, distance: 124.4
click at [777, 35] on icon at bounding box center [775, 36] width 4 height 4
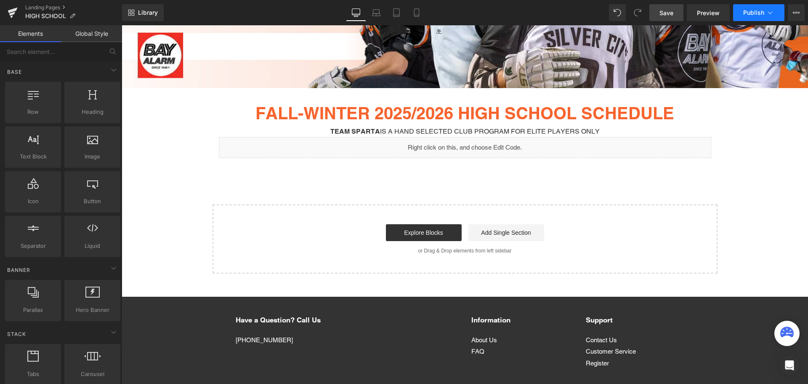
click at [777, 15] on button "Publish" at bounding box center [758, 12] width 51 height 17
